Goal: Information Seeking & Learning: Learn about a topic

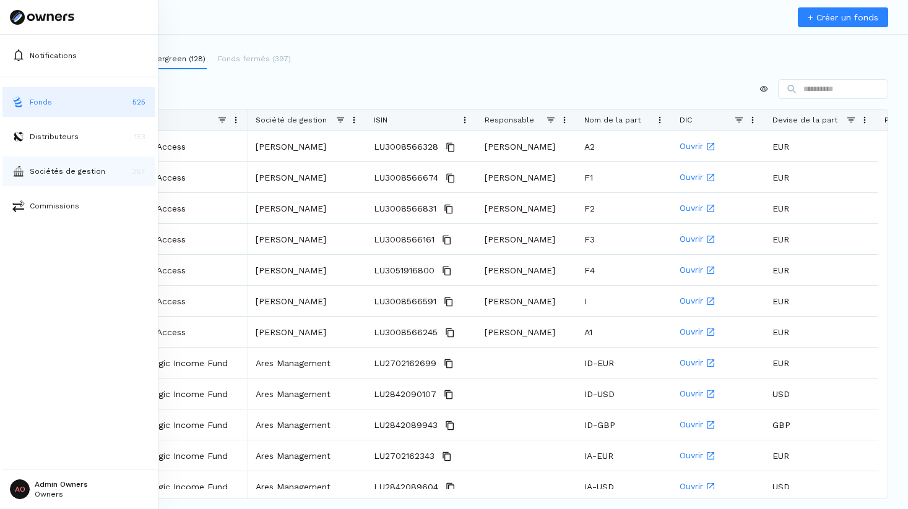
click at [53, 175] on p "Sociétés de gestion" at bounding box center [68, 171] width 76 height 11
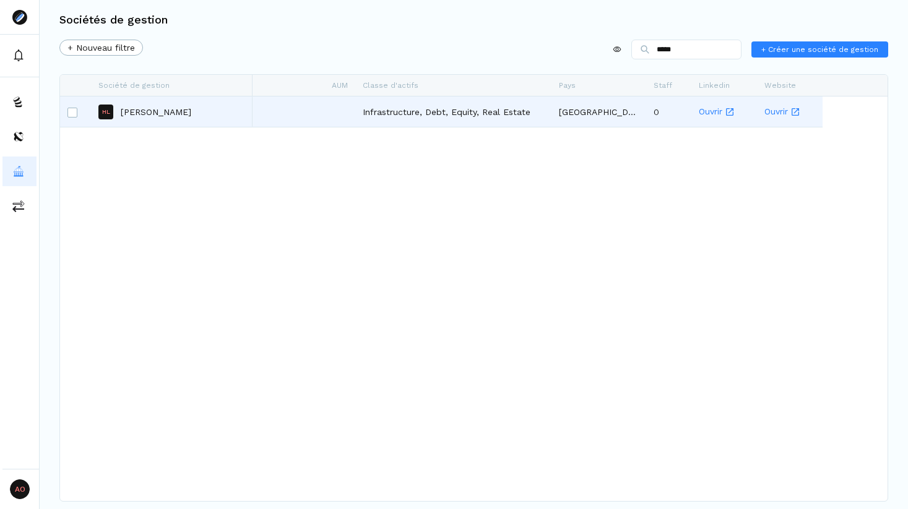
type input "*****"
click at [176, 111] on p "[PERSON_NAME]" at bounding box center [156, 112] width 71 height 12
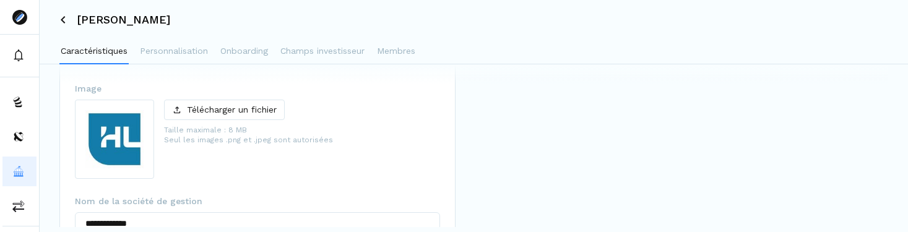
scroll to position [79, 0]
